Goal: Information Seeking & Learning: Learn about a topic

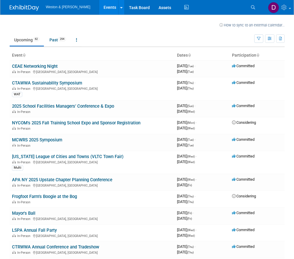
click at [128, 35] on ul "Upcoming 62 Past 294 All Events 356 Past and Upcoming Grouped Annually Events g…" at bounding box center [132, 40] width 245 height 13
click at [66, 81] on link "CTAWWA Sustainability Symposium" at bounding box center [47, 82] width 70 height 5
click at [61, 107] on link "2025 School Facilities Managers’ Conference & Expo" at bounding box center [63, 105] width 102 height 5
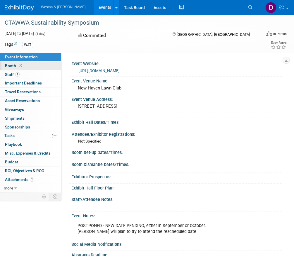
click at [13, 66] on span "Booth" at bounding box center [14, 65] width 18 height 5
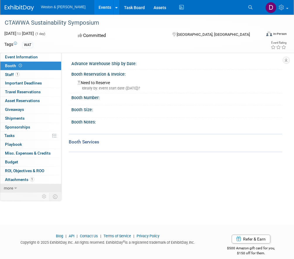
click at [8, 187] on span "more" at bounding box center [8, 187] width 9 height 5
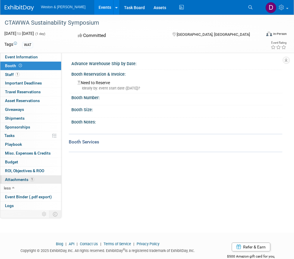
click at [15, 180] on span "Attachments 1" at bounding box center [19, 179] width 29 height 5
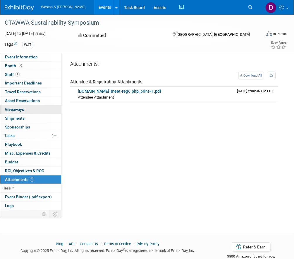
click at [16, 110] on span "Giveaways 0" at bounding box center [14, 109] width 19 height 5
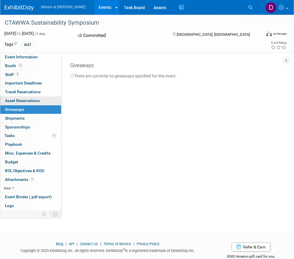
click at [16, 100] on span "Asset Reservations 0" at bounding box center [22, 100] width 35 height 5
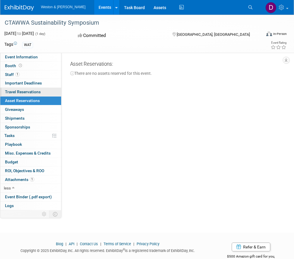
click at [16, 92] on span "Travel Reservations 0" at bounding box center [23, 91] width 36 height 5
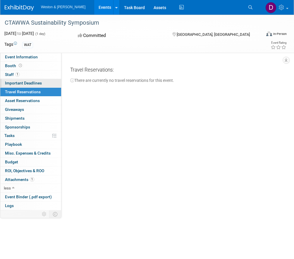
click at [15, 83] on span "Important Deadlines" at bounding box center [23, 83] width 37 height 5
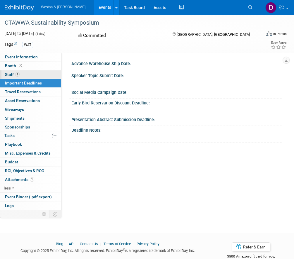
click at [11, 74] on span "Staff 1" at bounding box center [12, 74] width 15 height 5
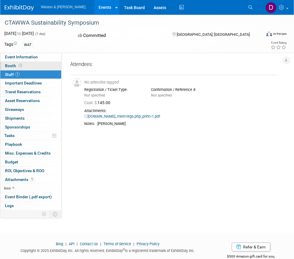
click at [9, 64] on span "Booth" at bounding box center [14, 65] width 18 height 5
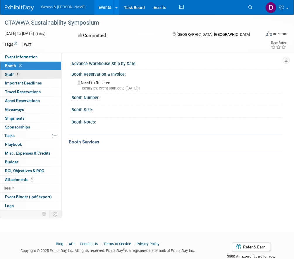
click at [9, 74] on span "Staff 1" at bounding box center [12, 74] width 15 height 5
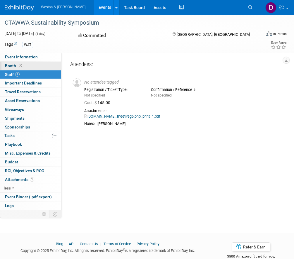
click at [10, 66] on span "Booth" at bounding box center [14, 65] width 18 height 5
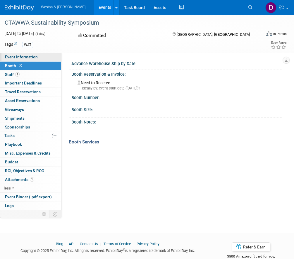
click at [11, 57] on span "Event Information" at bounding box center [21, 56] width 33 height 5
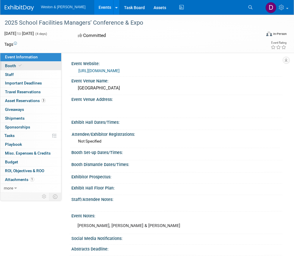
click at [10, 65] on span "Booth" at bounding box center [14, 65] width 18 height 5
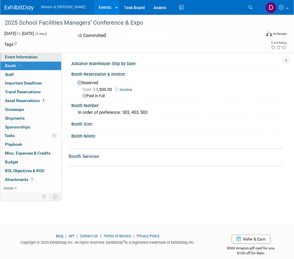
click at [14, 57] on span "Event Information" at bounding box center [21, 56] width 33 height 5
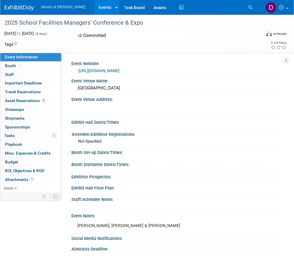
click at [48, 220] on div "Event Information Event Info Booth Booth 0 Staff 0 Staff Important Deadlines Im…" at bounding box center [147, 135] width 294 height 240
click at [11, 66] on span "Booth" at bounding box center [14, 65] width 18 height 5
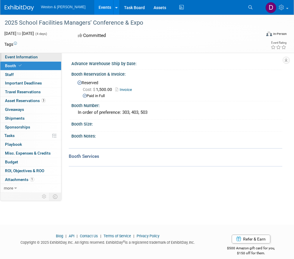
click at [15, 57] on span "Event Information" at bounding box center [21, 56] width 33 height 5
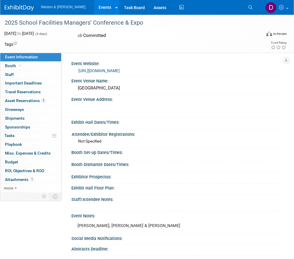
click at [163, 42] on td at bounding box center [126, 44] width 218 height 6
click at [26, 65] on link "Booth" at bounding box center [30, 66] width 61 height 8
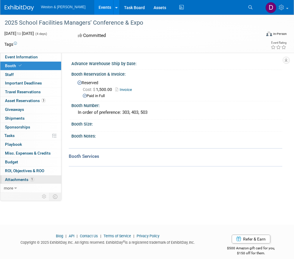
click at [26, 176] on link "1 Attachments 1" at bounding box center [30, 179] width 61 height 8
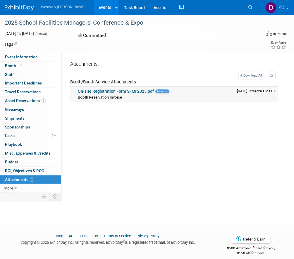
click at [114, 92] on link "On-site Registration Form SFMI 2025.pdf" at bounding box center [116, 91] width 76 height 5
click at [13, 64] on span "Booth" at bounding box center [14, 65] width 18 height 5
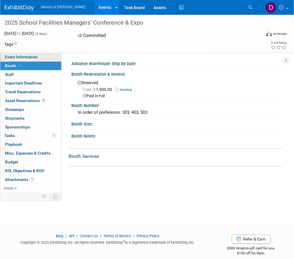
click at [15, 56] on span "Event Information" at bounding box center [21, 56] width 33 height 5
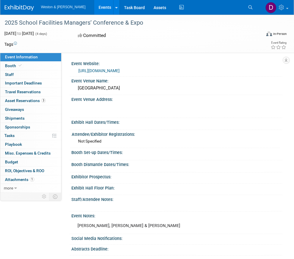
click at [115, 69] on link "https://nyssfmi.org/annual-conference/" at bounding box center [99, 70] width 41 height 5
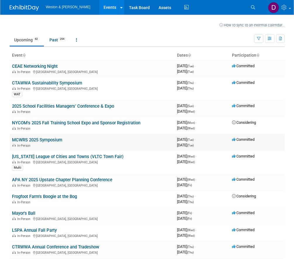
click at [42, 138] on link "MCWRS 2025 Symposium" at bounding box center [37, 139] width 50 height 5
click at [28, 139] on link "MCWRS 2025 Symposium" at bounding box center [37, 139] width 50 height 5
click at [28, 156] on link "[US_STATE] League of Cities and Towns (VLTC Town Fair)" at bounding box center [68, 156] width 112 height 5
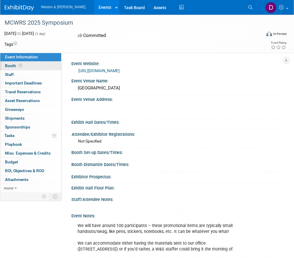
click at [8, 64] on span "Booth" at bounding box center [14, 65] width 18 height 5
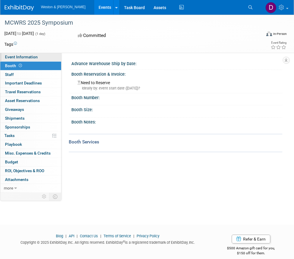
click at [11, 56] on span "Event Information" at bounding box center [21, 56] width 33 height 5
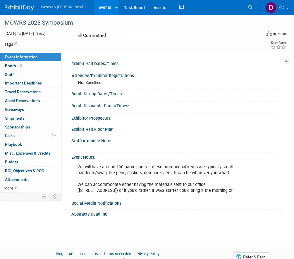
scroll to position [29, 0]
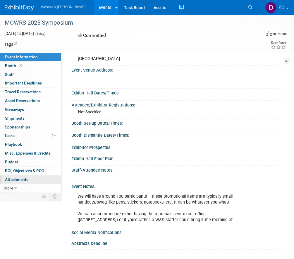
click at [23, 178] on span "Attachments 0" at bounding box center [16, 179] width 23 height 5
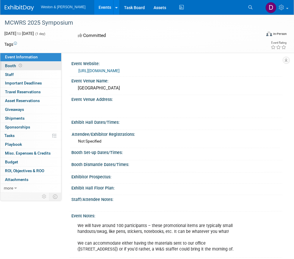
click at [11, 65] on span "Booth" at bounding box center [14, 65] width 18 height 5
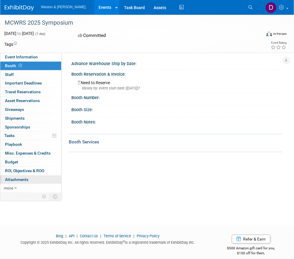
click at [28, 178] on span "Attachments 0" at bounding box center [16, 179] width 23 height 5
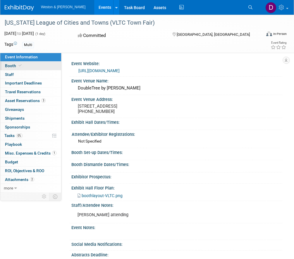
click at [18, 65] on span at bounding box center [20, 65] width 5 height 4
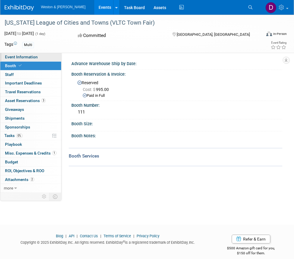
click at [18, 55] on span "Event Information" at bounding box center [21, 56] width 33 height 5
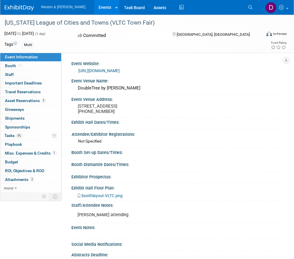
drag, startPoint x: 72, startPoint y: 70, endPoint x: 146, endPoint y: 70, distance: 74.4
click at [146, 70] on div "[URL][DOMAIN_NAME]" at bounding box center [176, 70] width 211 height 9
drag, startPoint x: 146, startPoint y: 70, endPoint x: 118, endPoint y: 70, distance: 27.8
copy link "[URL][DOMAIN_NAME]"
drag, startPoint x: 163, startPoint y: 59, endPoint x: 161, endPoint y: 64, distance: 5.4
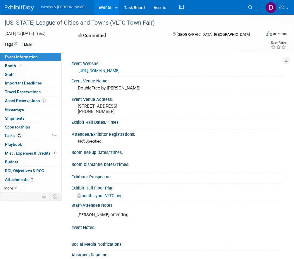
click at [163, 59] on div "Event Website:" at bounding box center [176, 62] width 211 height 7
click at [120, 71] on link "[URL][DOMAIN_NAME]" at bounding box center [99, 70] width 41 height 5
click at [37, 63] on link "Booth" at bounding box center [30, 66] width 61 height 8
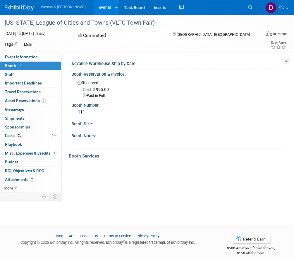
click at [157, 25] on div "[US_STATE] League of Cities and Towns (VLTC Town Fair)" at bounding box center [131, 23] width 256 height 11
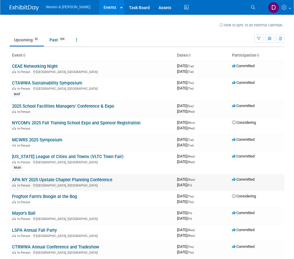
click at [43, 179] on link "APA NY 2025 Upstate Chapter Planning Conference" at bounding box center [62, 179] width 100 height 5
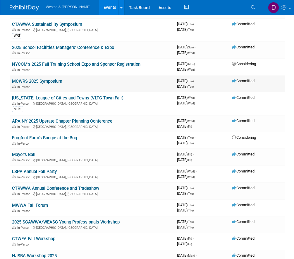
scroll to position [88, 0]
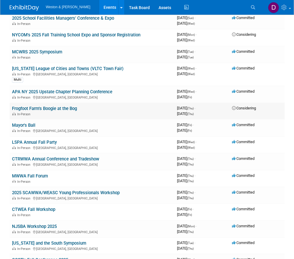
click at [38, 110] on link "Frogfoot Farm's Boogie at the Bog" at bounding box center [44, 108] width 65 height 5
click at [29, 125] on link "Mayor's Ball" at bounding box center [23, 124] width 23 height 5
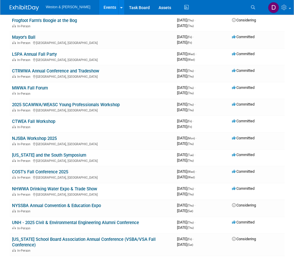
scroll to position [205, 0]
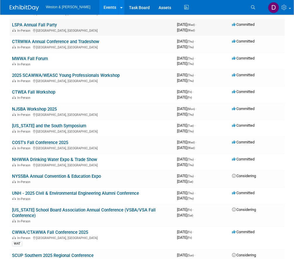
click at [24, 25] on link "LSPA Annual Fall Party" at bounding box center [34, 24] width 45 height 5
click at [31, 41] on link "CTRWWA Annual Conference and Tradeshow" at bounding box center [55, 41] width 87 height 5
click at [39, 58] on link "MWWA Fall Forum" at bounding box center [30, 58] width 36 height 5
click at [54, 77] on link "2025 SCAWWA/WEASC Young Professionals Workshop" at bounding box center [66, 75] width 108 height 5
click at [47, 93] on link "CTWEA Fall Workshop" at bounding box center [33, 91] width 43 height 5
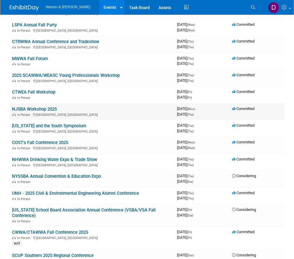
click at [40, 108] on link "NJSBA Workshop 2025" at bounding box center [34, 108] width 45 height 5
click at [37, 126] on link "[US_STATE] and the South Symposium" at bounding box center [49, 125] width 74 height 5
click at [56, 143] on link "COST's Fall Conference 2025" at bounding box center [40, 142] width 56 height 5
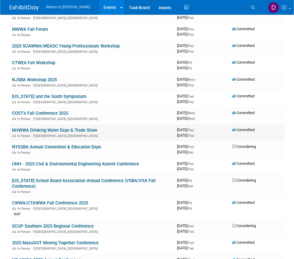
click at [54, 129] on link "NHWWA Drinking Water Expo & Trade Show" at bounding box center [54, 129] width 85 height 5
click at [37, 149] on link "NYSSBA Annual Convention & Education Expo" at bounding box center [56, 146] width 89 height 5
click at [56, 147] on link "NYSSBA Annual Convention & Education Expo" at bounding box center [56, 146] width 89 height 5
click at [47, 164] on link "UNH - 2025 Civil & Environmental Engineering Alumni Conference" at bounding box center [75, 163] width 127 height 5
click at [61, 180] on link "[US_STATE] School Board Association Annual Conference (VSBA/VSA Fall Conference)" at bounding box center [84, 183] width 144 height 11
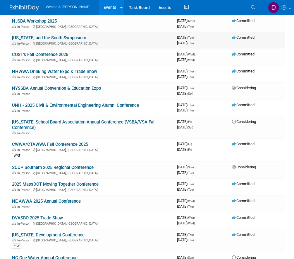
scroll to position [322, 0]
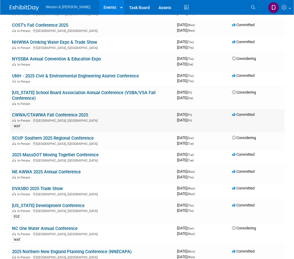
click at [46, 115] on link "CWWA/CTAWWA Fall Conference 2025" at bounding box center [50, 114] width 76 height 5
click at [45, 138] on link "SCUP Southern 2025 Regional Conference" at bounding box center [53, 137] width 82 height 5
click at [50, 156] on link "2025 MassDOT Moving Together Conference" at bounding box center [55, 154] width 87 height 5
click at [64, 171] on link "NE AWWA 2025 Annual Conference" at bounding box center [46, 171] width 69 height 5
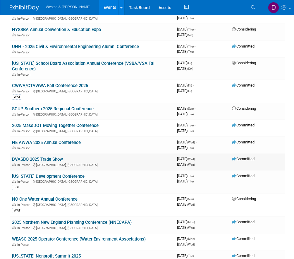
click at [53, 157] on link "DVASBO 2025 Trade Show" at bounding box center [37, 158] width 51 height 5
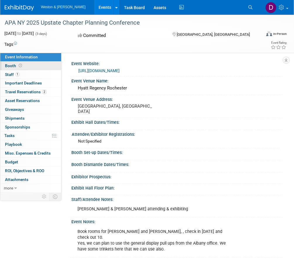
click at [11, 65] on span "Booth" at bounding box center [14, 65] width 18 height 5
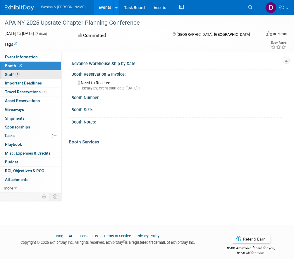
click at [11, 73] on span "Staff 1" at bounding box center [12, 74] width 15 height 5
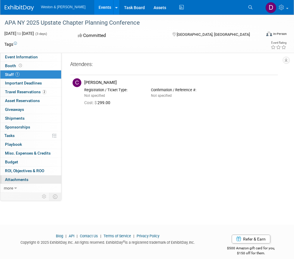
click at [21, 179] on span "Attachments 0" at bounding box center [16, 179] width 23 height 5
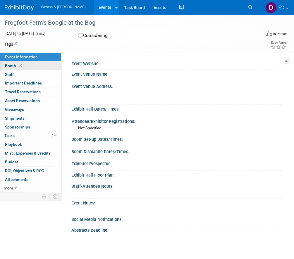
click at [21, 66] on icon at bounding box center [20, 65] width 3 height 3
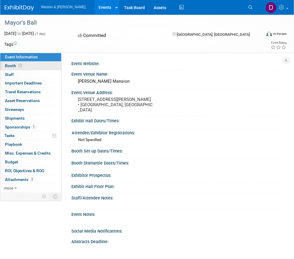
click at [11, 66] on span "Booth" at bounding box center [14, 65] width 18 height 5
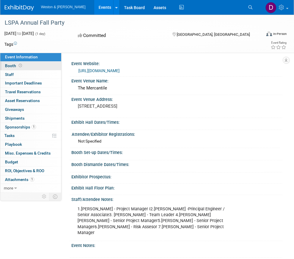
click at [12, 66] on span "Booth" at bounding box center [14, 65] width 18 height 5
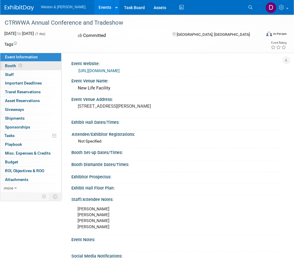
click at [24, 64] on link "Booth" at bounding box center [30, 66] width 61 height 8
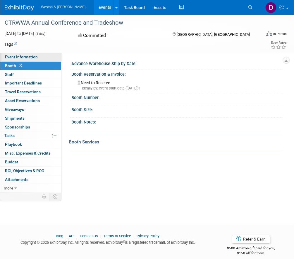
click at [22, 55] on span "Event Information" at bounding box center [21, 56] width 33 height 5
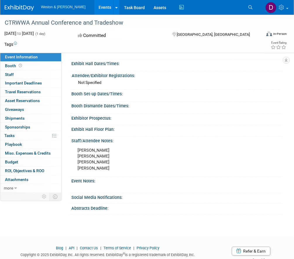
scroll to position [77, 0]
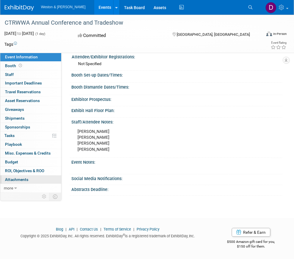
click at [28, 178] on span "Attachments 0" at bounding box center [16, 179] width 23 height 5
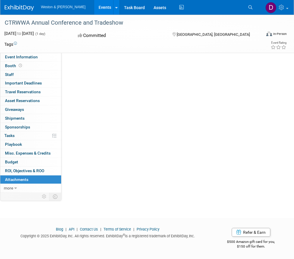
scroll to position [0, 0]
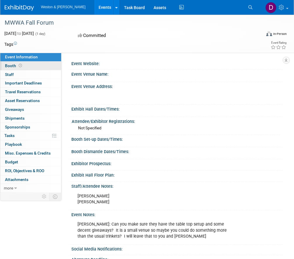
click at [25, 68] on link "Booth" at bounding box center [30, 66] width 61 height 8
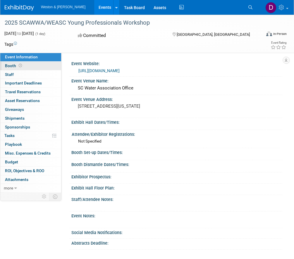
click at [14, 67] on span "Booth" at bounding box center [14, 65] width 18 height 5
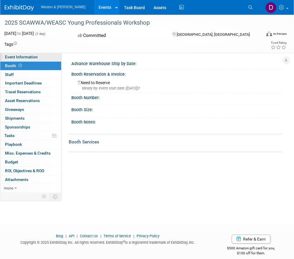
click at [12, 57] on span "Event Information" at bounding box center [21, 56] width 33 height 5
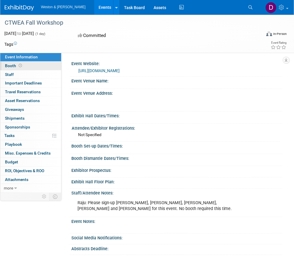
click at [22, 64] on span at bounding box center [21, 65] width 6 height 4
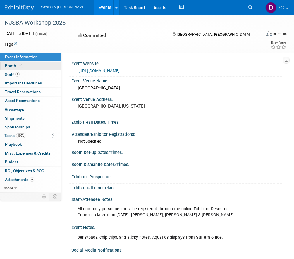
click at [16, 66] on span "Booth" at bounding box center [14, 65] width 18 height 5
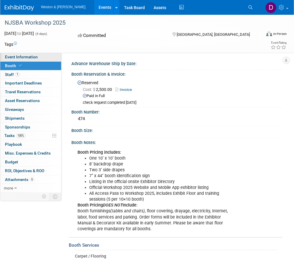
click at [17, 57] on span "Event Information" at bounding box center [21, 56] width 33 height 5
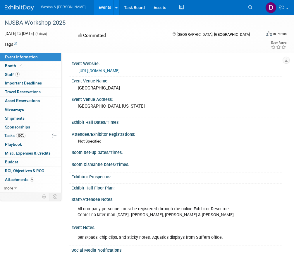
click at [103, 68] on link "[URL][DOMAIN_NAME]" at bounding box center [99, 70] width 41 height 5
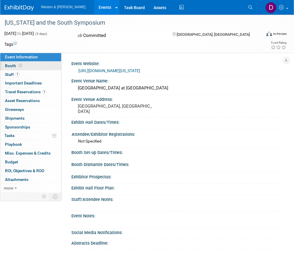
click at [16, 62] on link "Booth" at bounding box center [30, 66] width 61 height 8
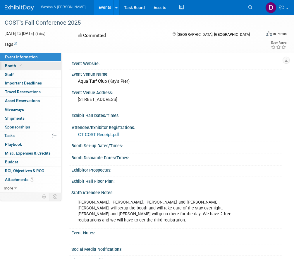
click at [14, 66] on span "Booth" at bounding box center [14, 65] width 18 height 5
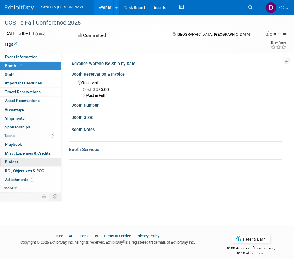
scroll to position [7, 0]
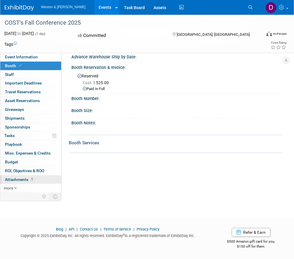
click at [29, 178] on span "Attachments 1" at bounding box center [19, 179] width 29 height 5
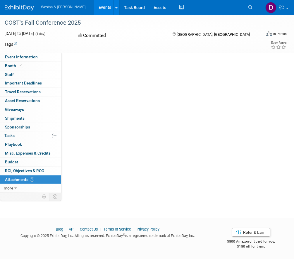
scroll to position [0, 0]
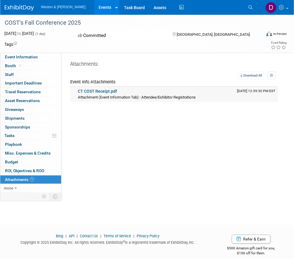
click at [91, 89] on link "CT COST Receipt.pdf" at bounding box center [97, 91] width 39 height 5
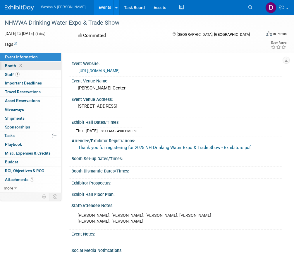
click at [19, 65] on icon at bounding box center [20, 65] width 3 height 3
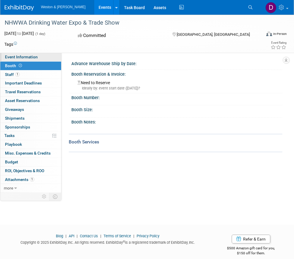
click at [17, 55] on span "Event Information" at bounding box center [21, 56] width 33 height 5
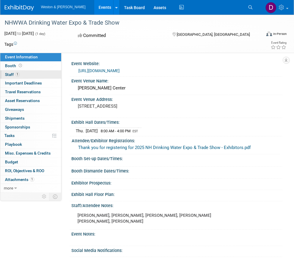
click at [21, 74] on link "1 Staff 1" at bounding box center [30, 74] width 61 height 8
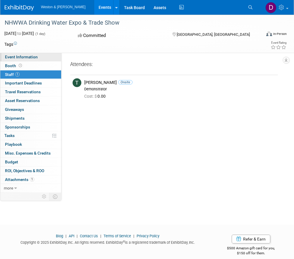
click at [18, 56] on span "Event Information" at bounding box center [21, 56] width 33 height 5
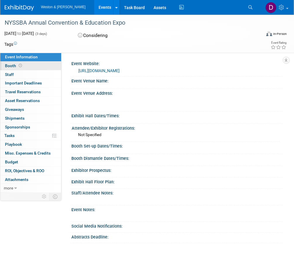
click at [10, 64] on span "Booth" at bounding box center [14, 65] width 18 height 5
click at [25, 65] on link "Booth" at bounding box center [30, 66] width 61 height 8
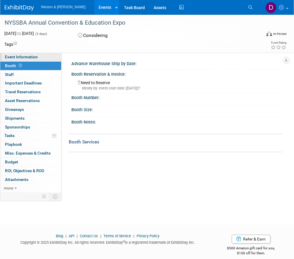
click at [25, 57] on span "Event Information" at bounding box center [21, 56] width 33 height 5
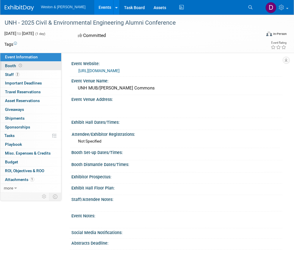
click at [17, 67] on span "Booth" at bounding box center [14, 65] width 18 height 5
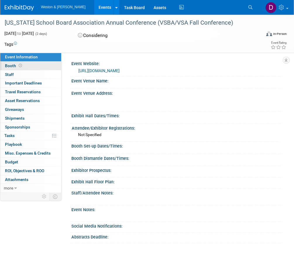
click at [10, 65] on span "Booth" at bounding box center [14, 65] width 18 height 5
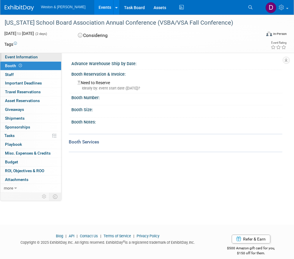
click at [11, 57] on span "Event Information" at bounding box center [21, 56] width 33 height 5
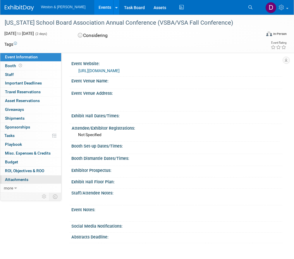
click at [19, 179] on span "Attachments 0" at bounding box center [16, 179] width 23 height 5
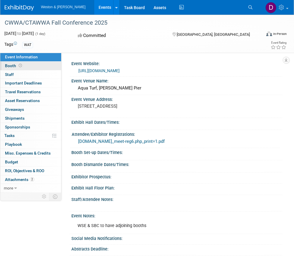
click at [18, 64] on span at bounding box center [21, 65] width 6 height 4
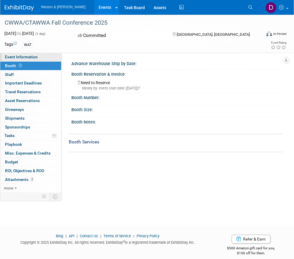
click at [18, 55] on span "Event Information" at bounding box center [21, 56] width 33 height 5
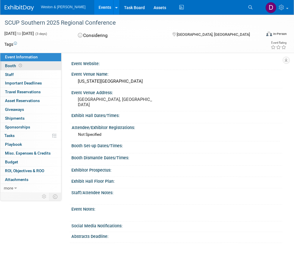
click at [21, 66] on icon at bounding box center [20, 65] width 3 height 3
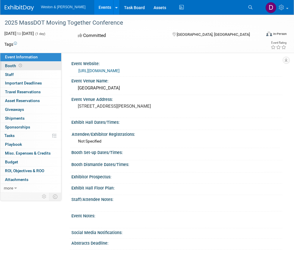
click at [21, 64] on icon at bounding box center [20, 65] width 3 height 3
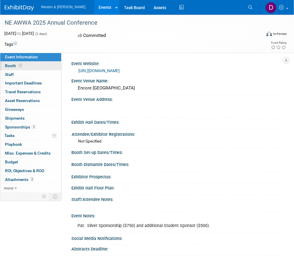
click at [14, 66] on span "Booth" at bounding box center [14, 65] width 18 height 5
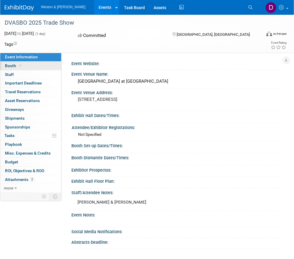
click at [9, 65] on span "Booth" at bounding box center [14, 65] width 18 height 5
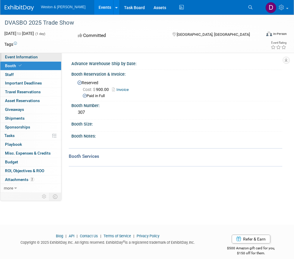
click at [13, 56] on span "Event Information" at bounding box center [21, 56] width 33 height 5
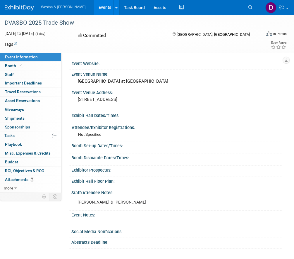
drag, startPoint x: 5, startPoint y: 21, endPoint x: 76, endPoint y: 21, distance: 70.3
click at [76, 21] on div "DVASBO 2025 Trade Show" at bounding box center [131, 23] width 256 height 11
drag, startPoint x: 76, startPoint y: 21, endPoint x: 70, endPoint y: 21, distance: 5.6
copy div "DVASBO 2025 Trade Show"
click at [30, 182] on link "2 Attachments 2" at bounding box center [30, 179] width 61 height 8
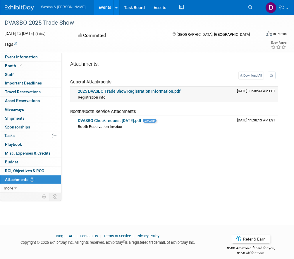
click at [106, 91] on link "2025 DVASBO Trade Show Registration Information.pdf" at bounding box center [129, 91] width 103 height 5
click at [30, 55] on span "Event Information" at bounding box center [21, 56] width 33 height 5
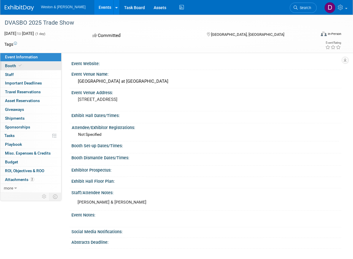
click at [26, 65] on link "Booth" at bounding box center [30, 66] width 61 height 8
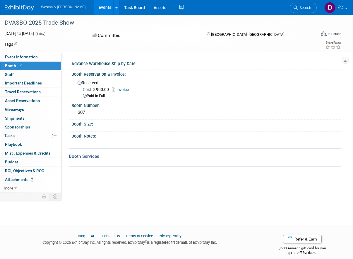
click at [175, 132] on div "Booth Notes:" at bounding box center [206, 135] width 270 height 7
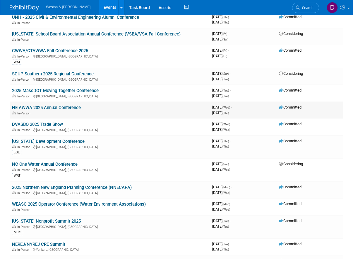
scroll to position [410, 0]
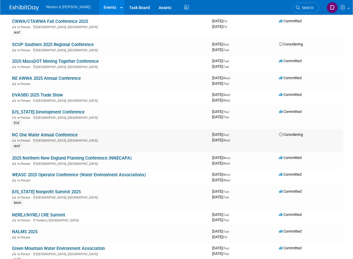
click at [47, 134] on link "NC One Water Annual Conference" at bounding box center [45, 134] width 66 height 5
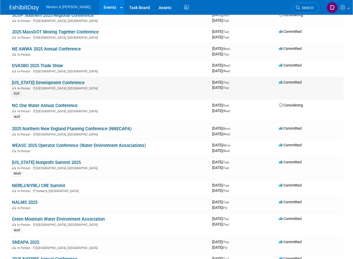
scroll to position [469, 0]
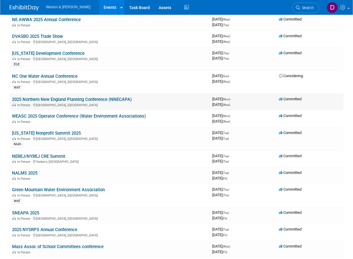
click at [50, 99] on link "2025 Northern New England Planning Conference (NNECAPA)" at bounding box center [72, 99] width 120 height 5
click at [39, 113] on td "WEASC 2025 Operator Conference (Water Environment Associations) In-Person" at bounding box center [110, 118] width 200 height 17
click at [40, 115] on link "WEASC 2025 Operator Conference (Water Environment Associations)" at bounding box center [79, 115] width 134 height 5
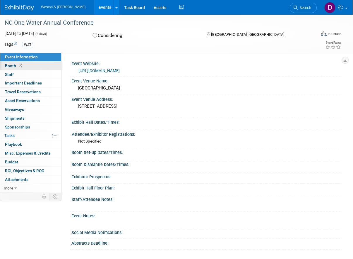
click at [14, 65] on span "Booth" at bounding box center [14, 65] width 18 height 5
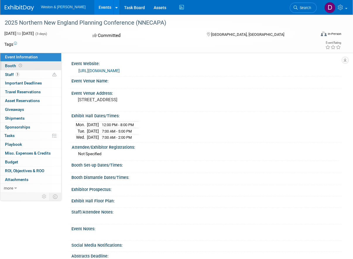
click at [11, 66] on span "Booth" at bounding box center [14, 65] width 18 height 5
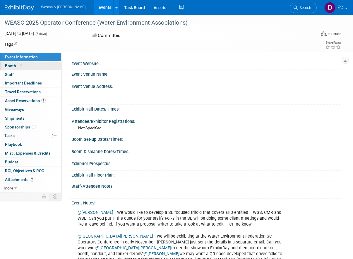
click at [10, 66] on span "Booth" at bounding box center [14, 65] width 18 height 5
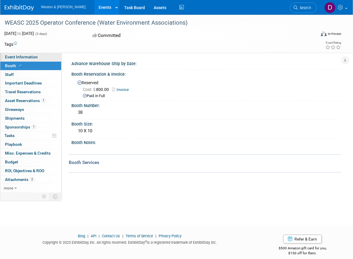
click at [31, 56] on span "Event Information" at bounding box center [21, 56] width 33 height 5
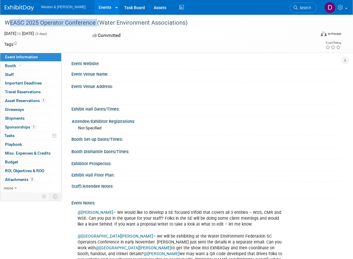
drag, startPoint x: 5, startPoint y: 22, endPoint x: 94, endPoint y: 22, distance: 88.5
click at [94, 22] on div "WEASC 2025 Operator Conference (Water Environment Associations)" at bounding box center [158, 23] width 310 height 11
drag, startPoint x: 94, startPoint y: 22, endPoint x: 89, endPoint y: 23, distance: 4.4
copy div "WEASC 2025 Operator Conference"
click at [24, 66] on link "Booth" at bounding box center [30, 66] width 61 height 8
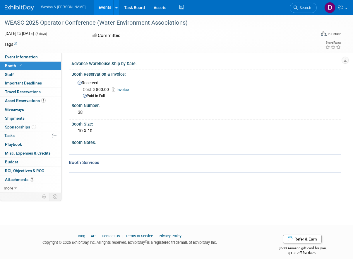
click at [230, 153] on div "Booth Notes: X" at bounding box center [205, 146] width 273 height 16
click at [182, 92] on div "Cost: $ 800.00 Invoice Paid in Full" at bounding box center [208, 92] width 260 height 13
click at [249, 46] on td at bounding box center [150, 44] width 267 height 6
